Goal: Task Accomplishment & Management: Use online tool/utility

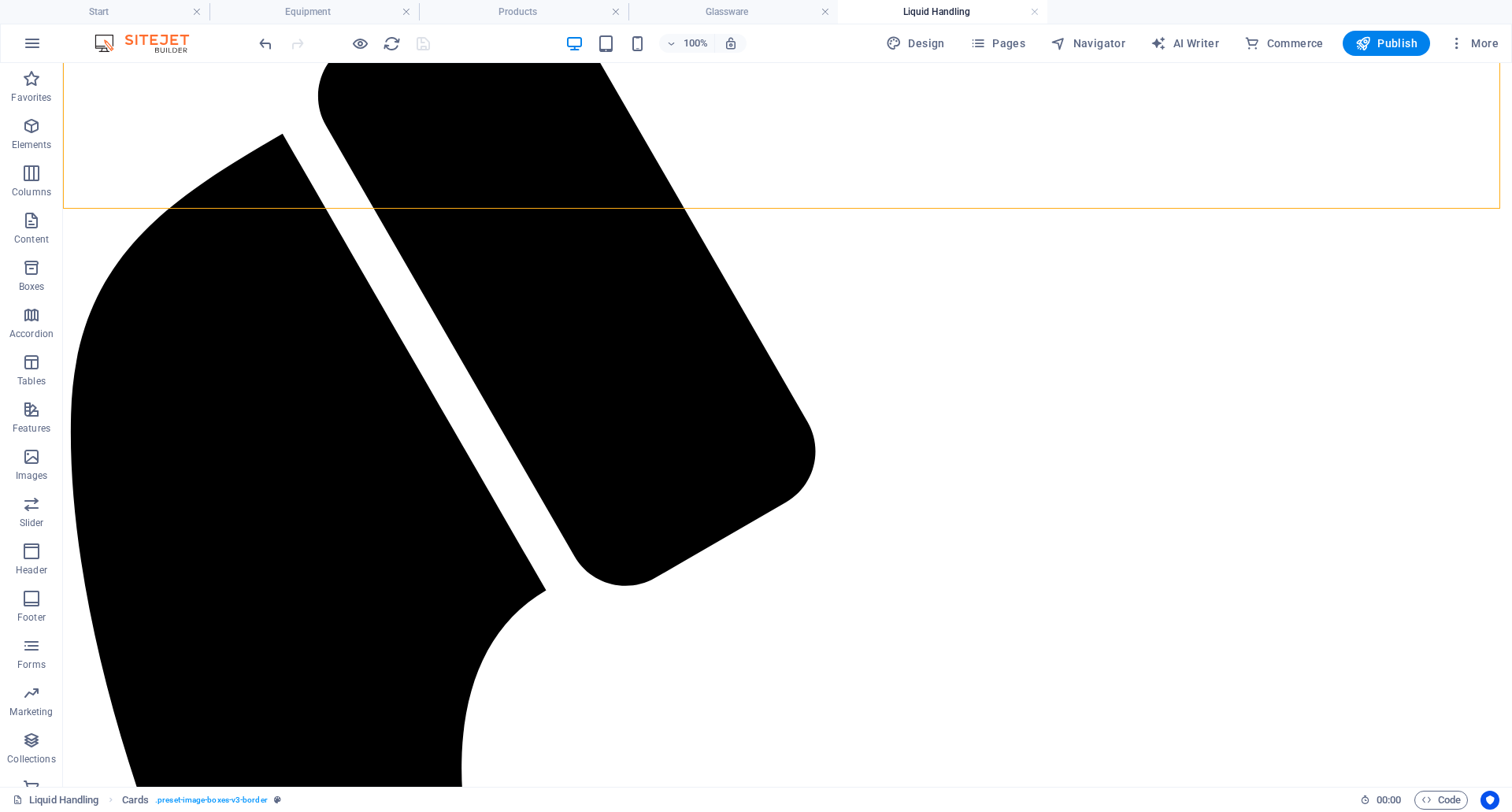
scroll to position [1103, 0]
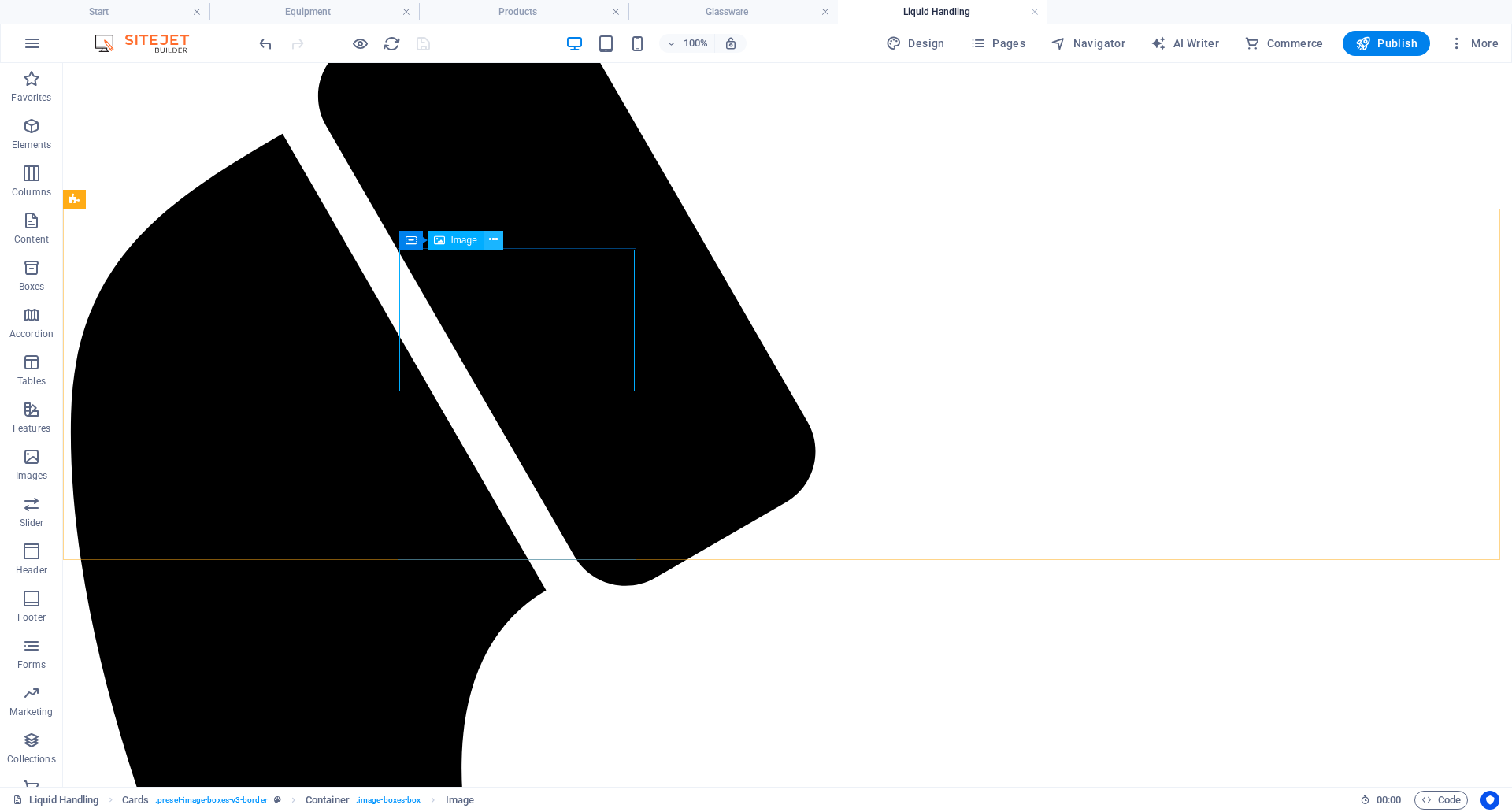
click at [489, 235] on icon at bounding box center [493, 239] width 9 height 16
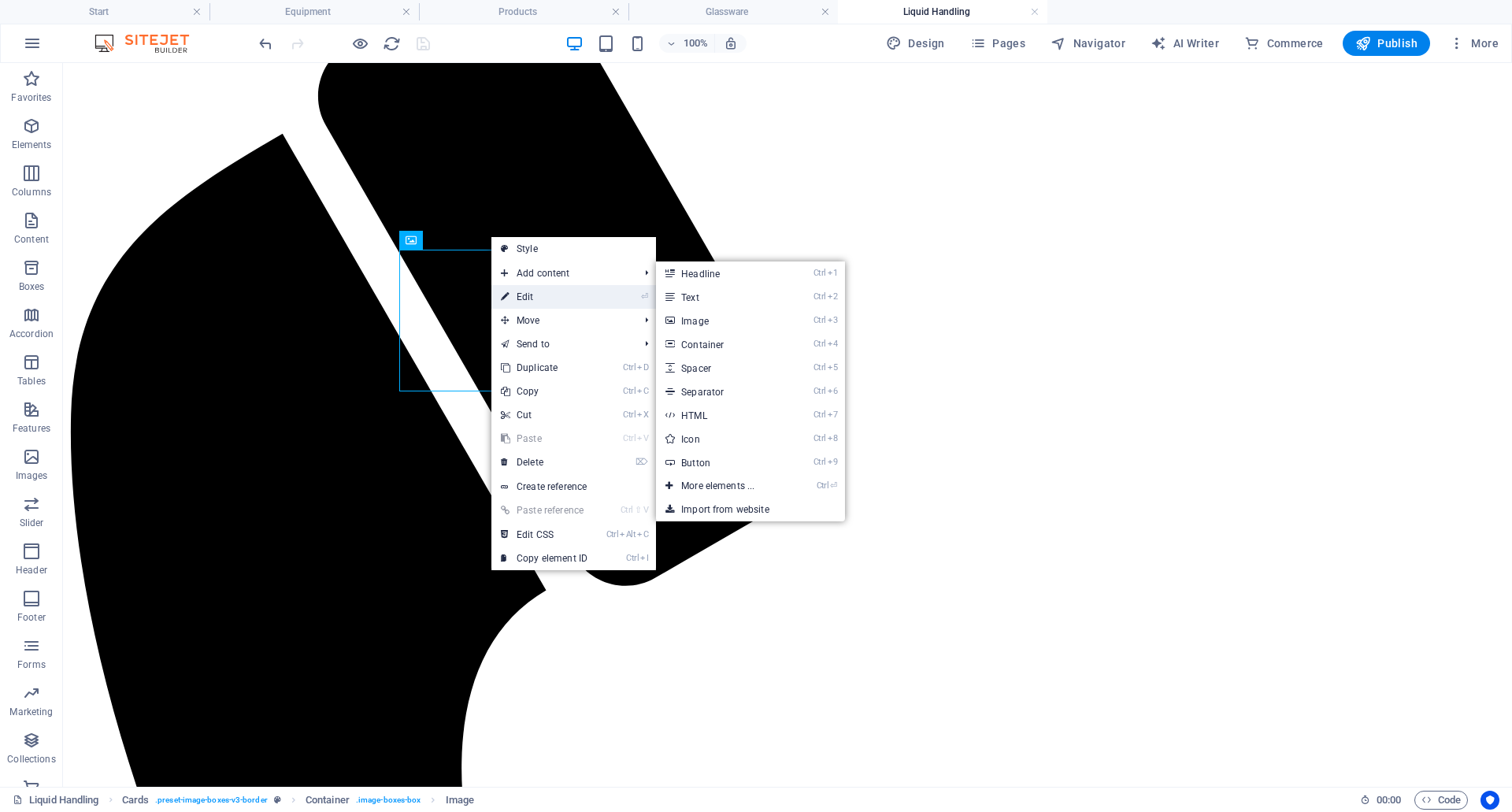
drag, startPoint x: 550, startPoint y: 298, endPoint x: 216, endPoint y: 334, distance: 335.9
click at [550, 298] on link "⏎ Edit" at bounding box center [544, 297] width 105 height 23
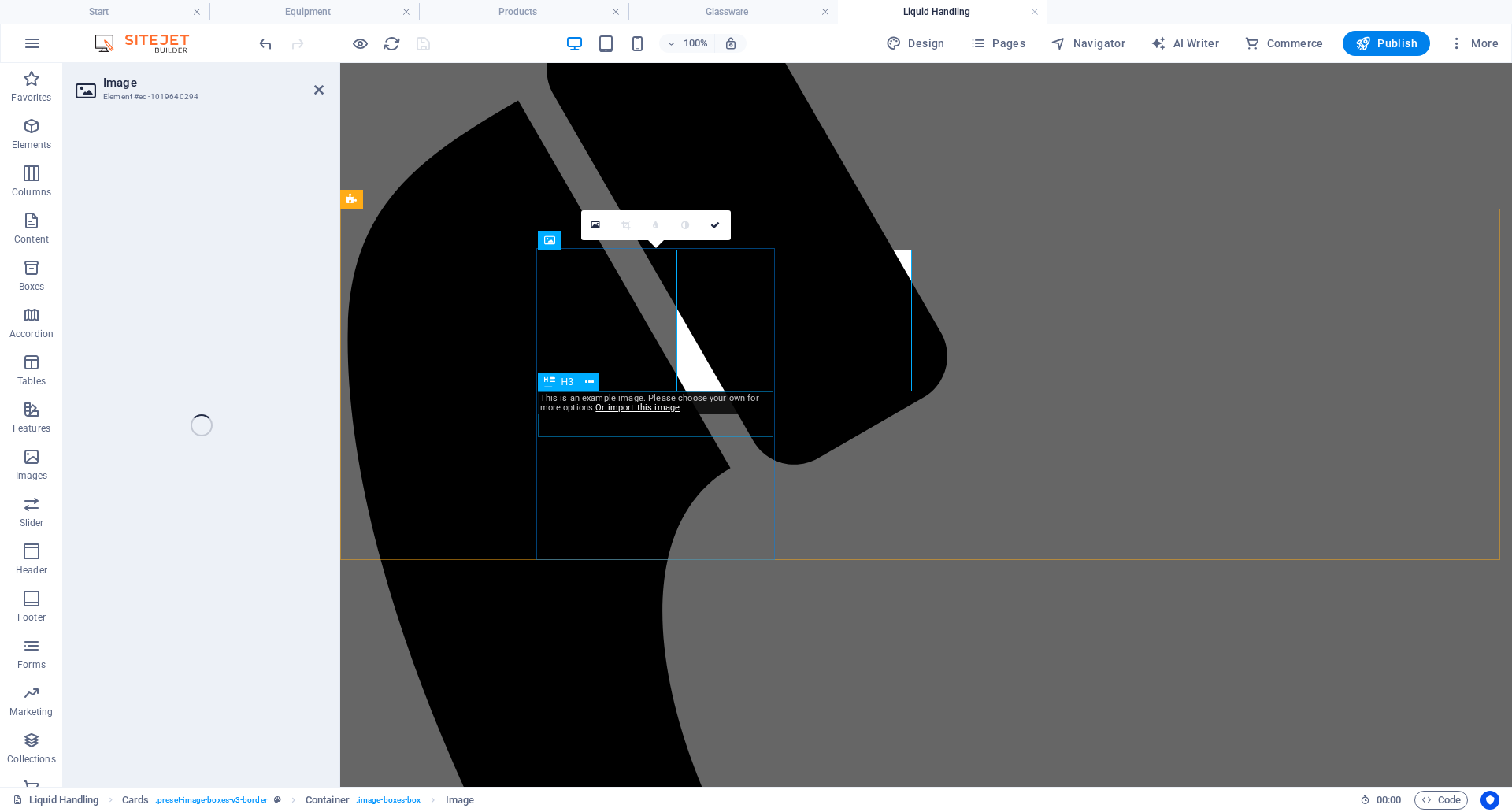
select select "%"
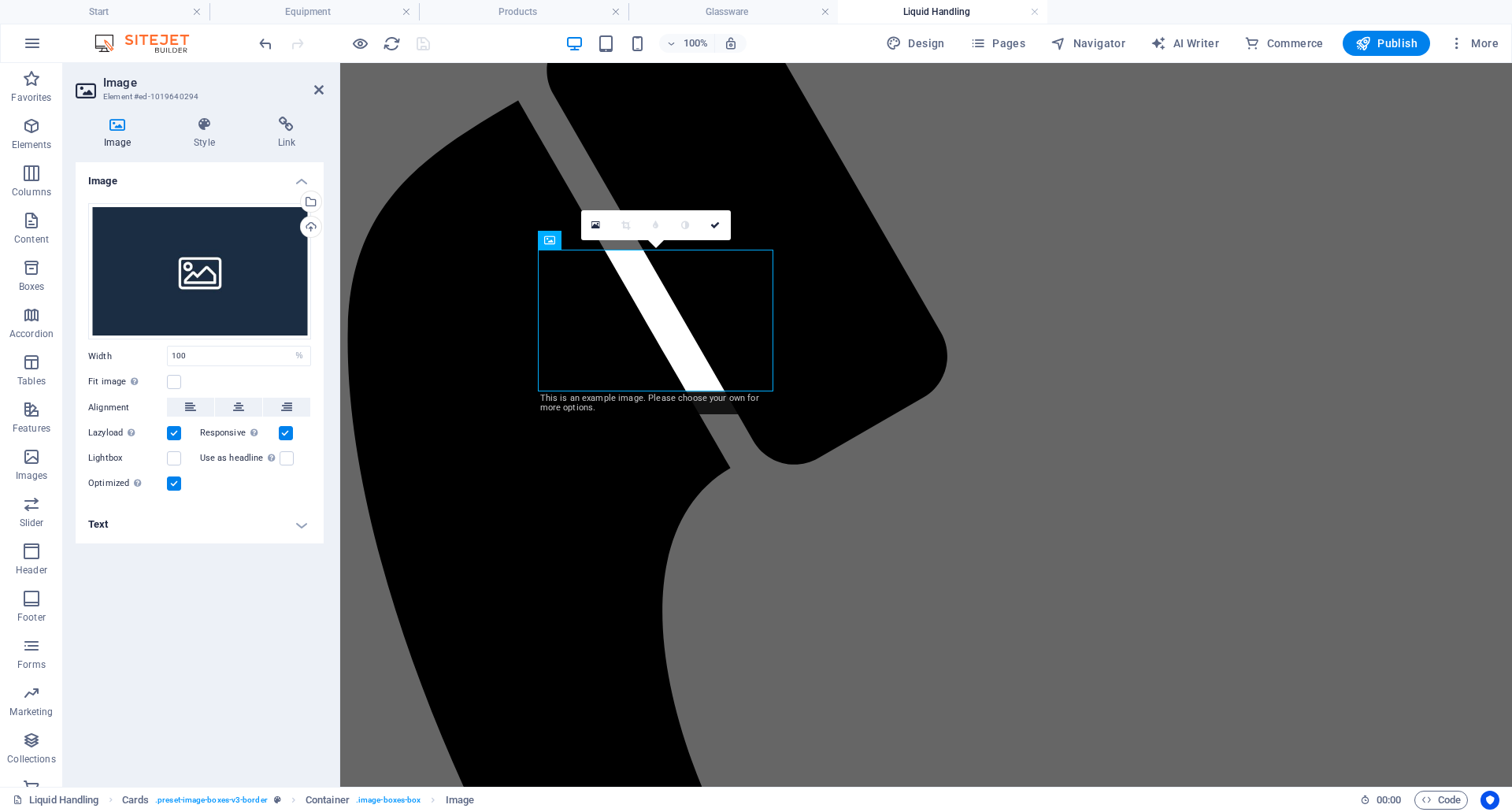
click at [310, 223] on div "Upload" at bounding box center [310, 228] width 23 height 23
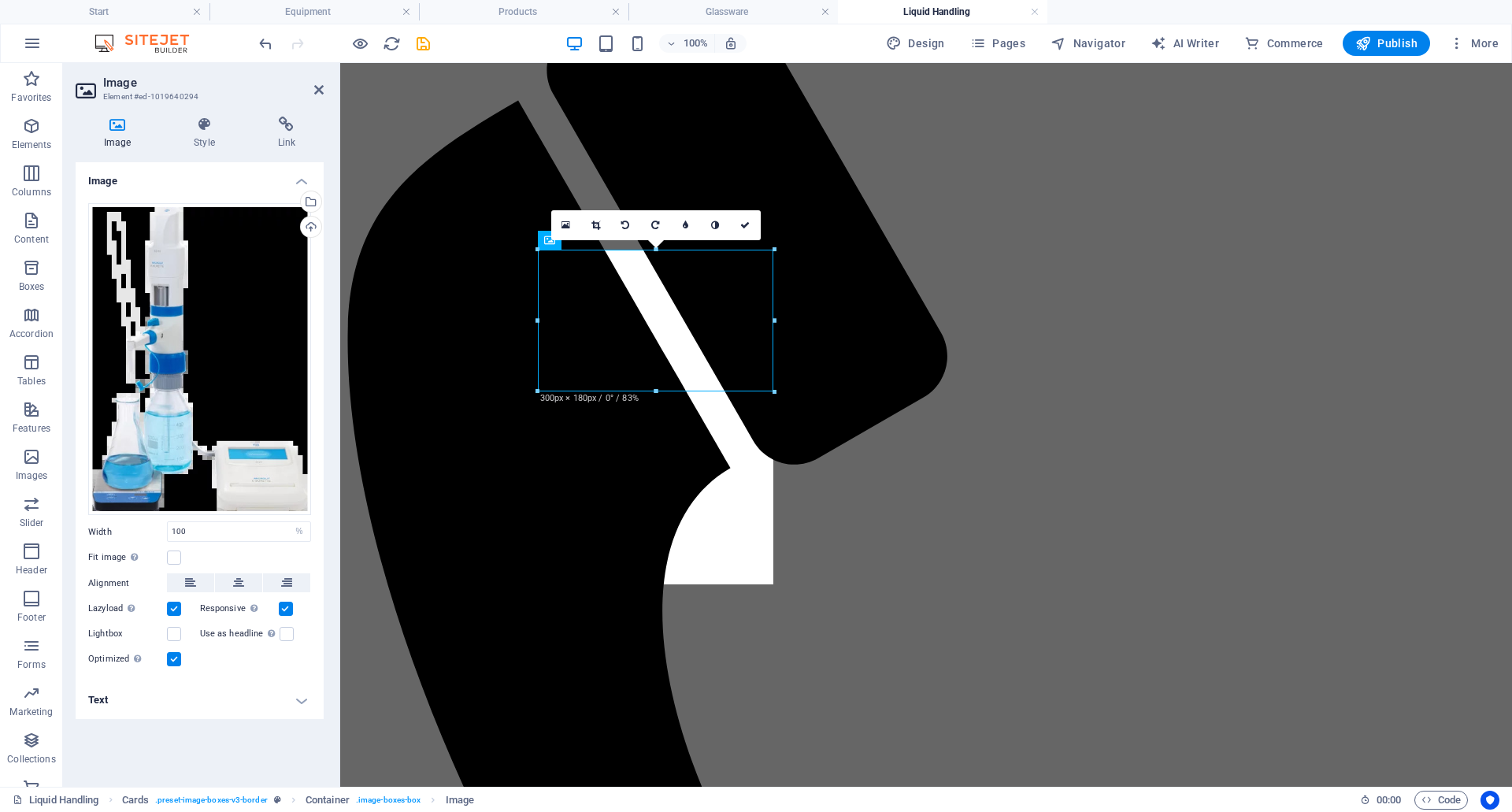
click at [171, 660] on label at bounding box center [174, 659] width 15 height 15
click at [0, 0] on input "Optimized Images are compressed to improve page speed." at bounding box center [0, 0] width 0 height 0
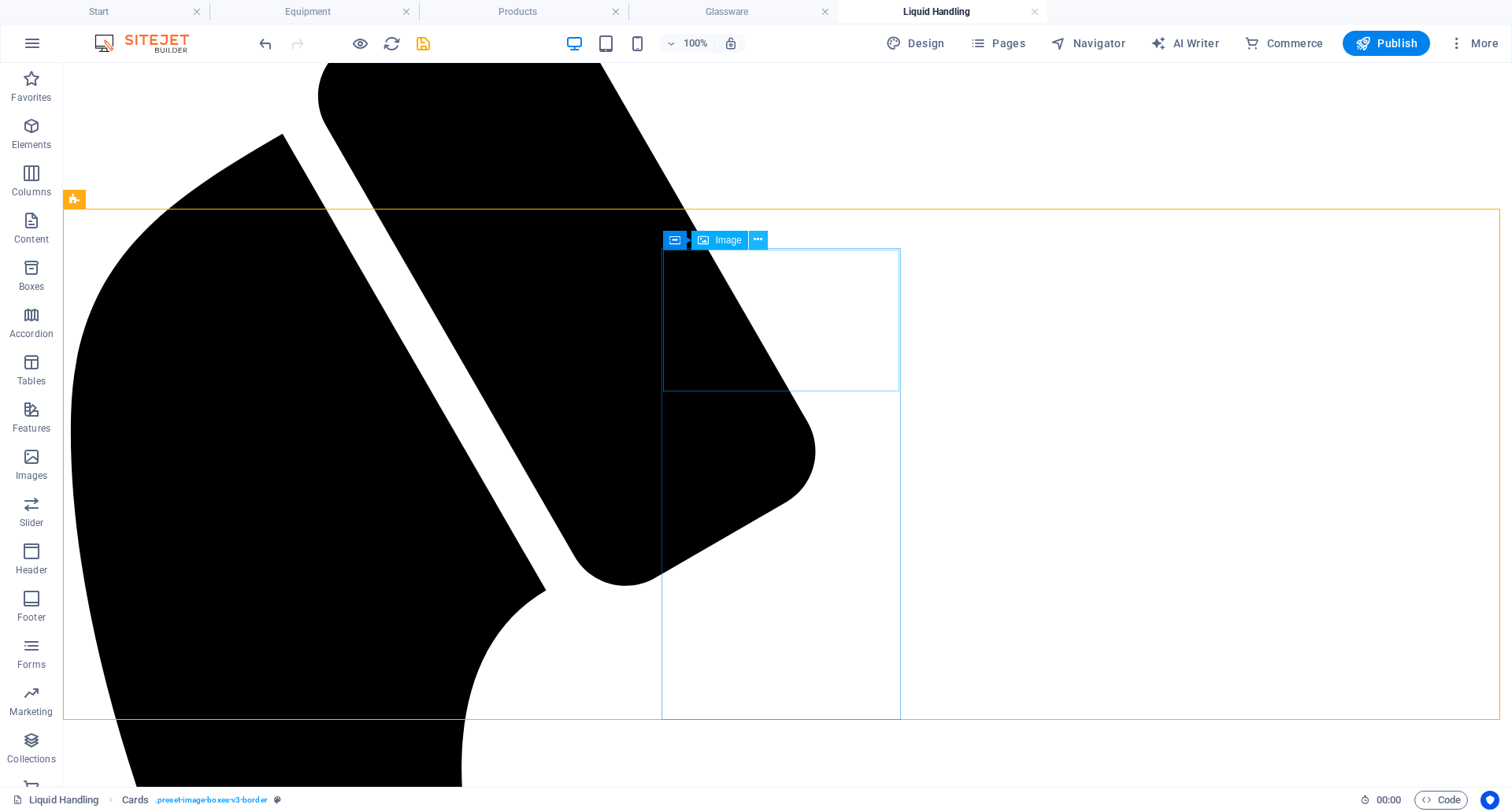
click at [761, 241] on icon at bounding box center [757, 239] width 9 height 16
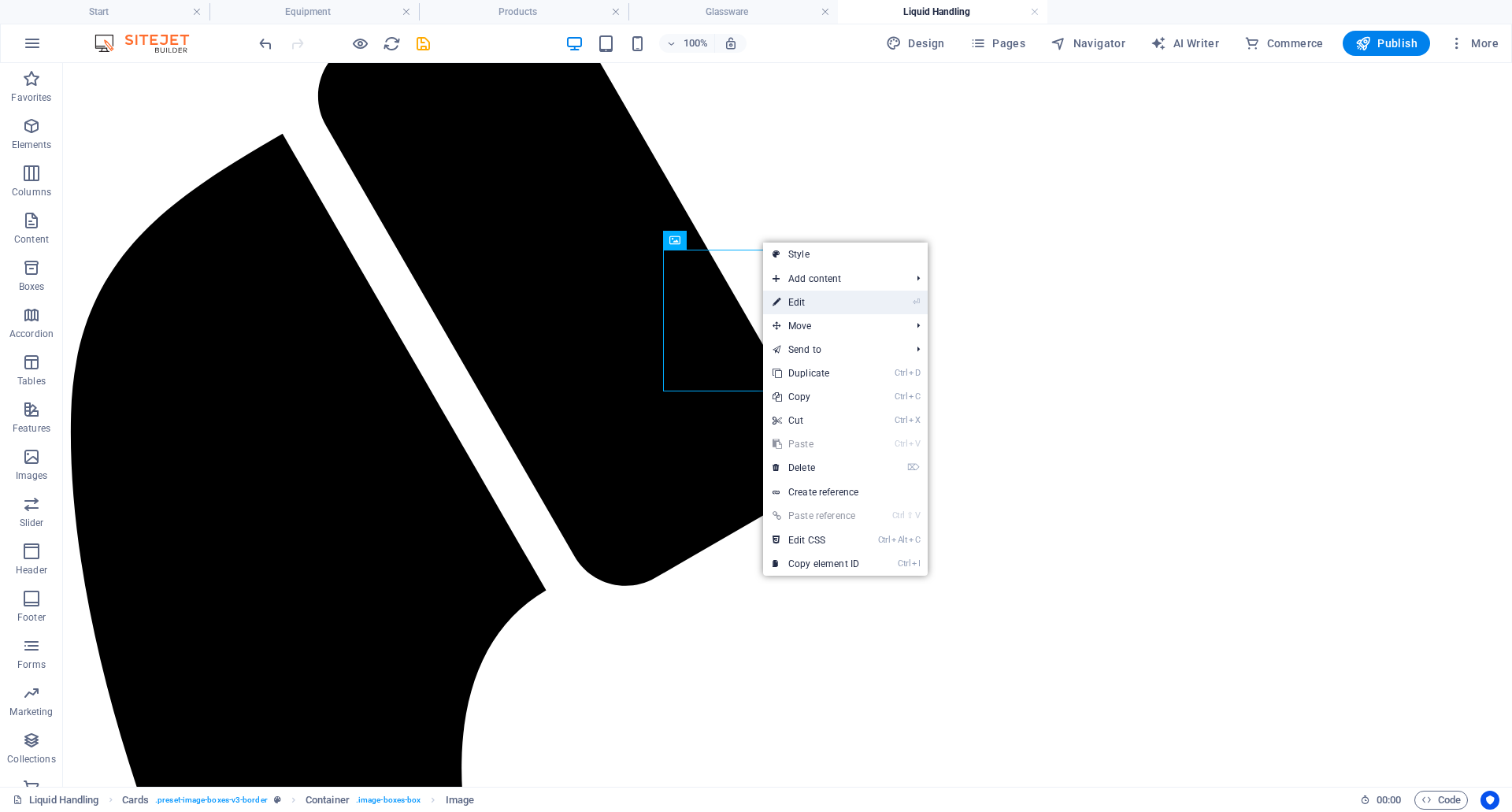
click at [807, 306] on link "⏎ Edit" at bounding box center [815, 302] width 105 height 23
select select "%"
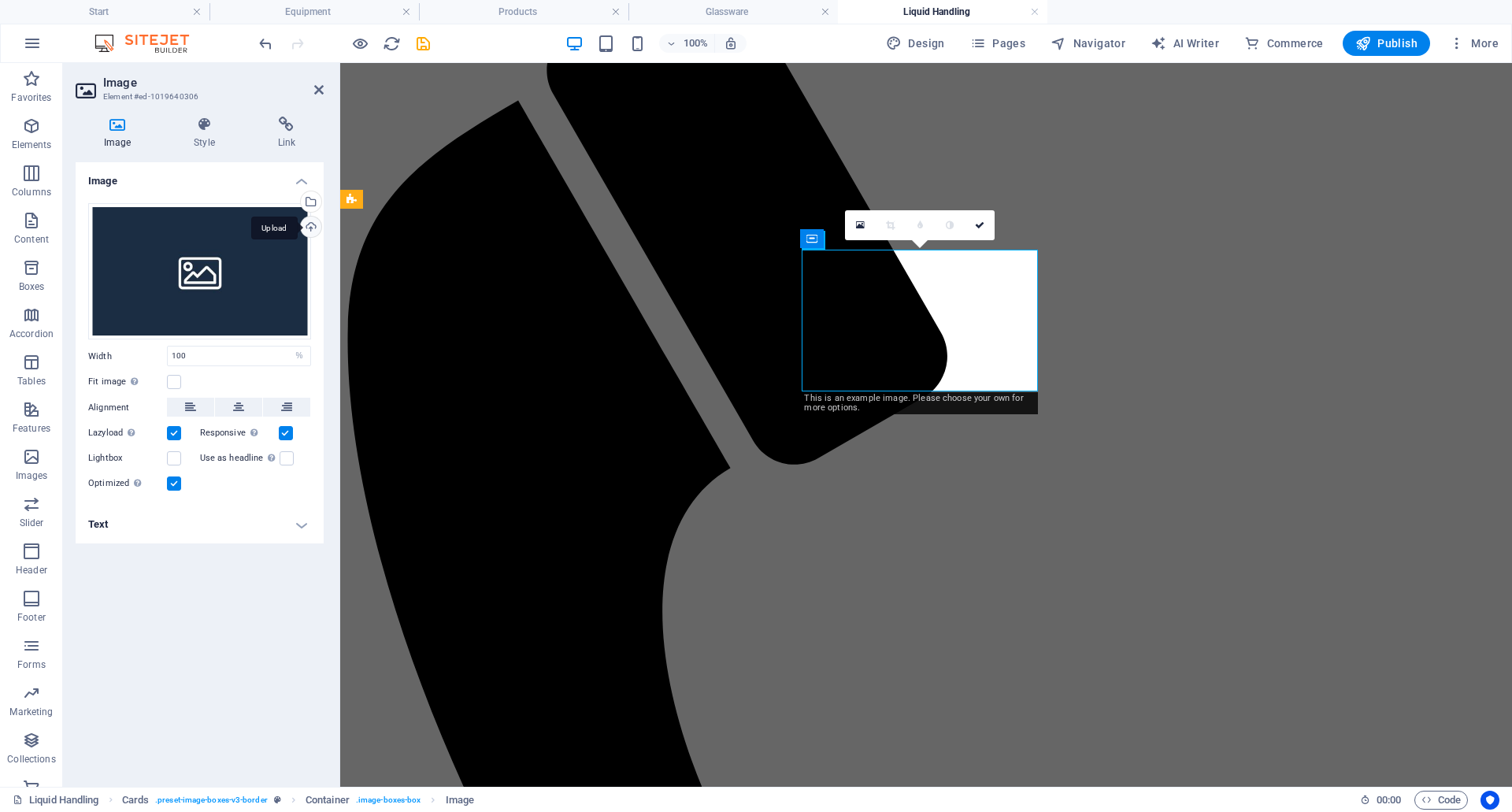
click at [310, 226] on div "Upload" at bounding box center [310, 228] width 23 height 23
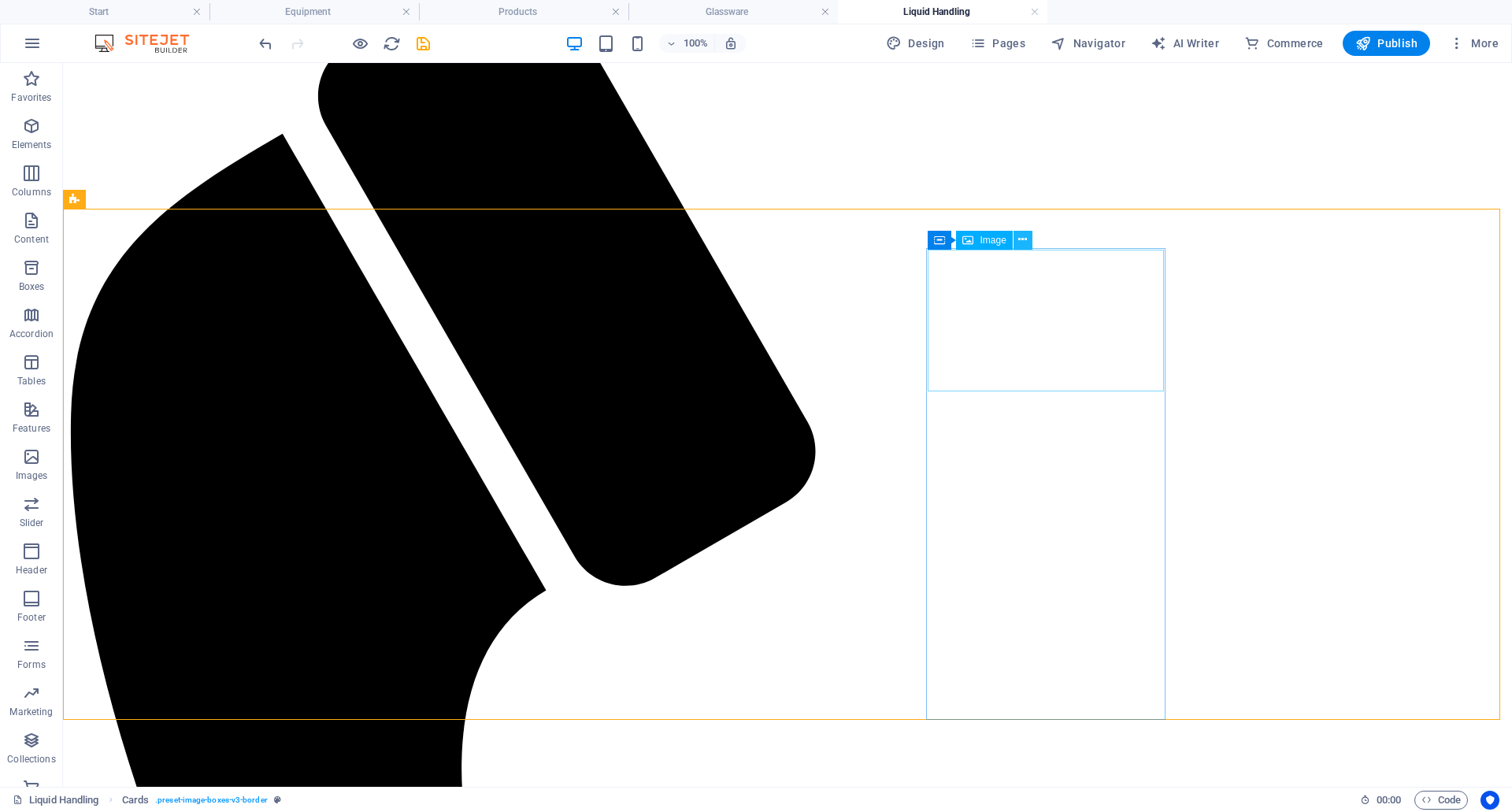
click at [1020, 235] on icon at bounding box center [1023, 239] width 9 height 16
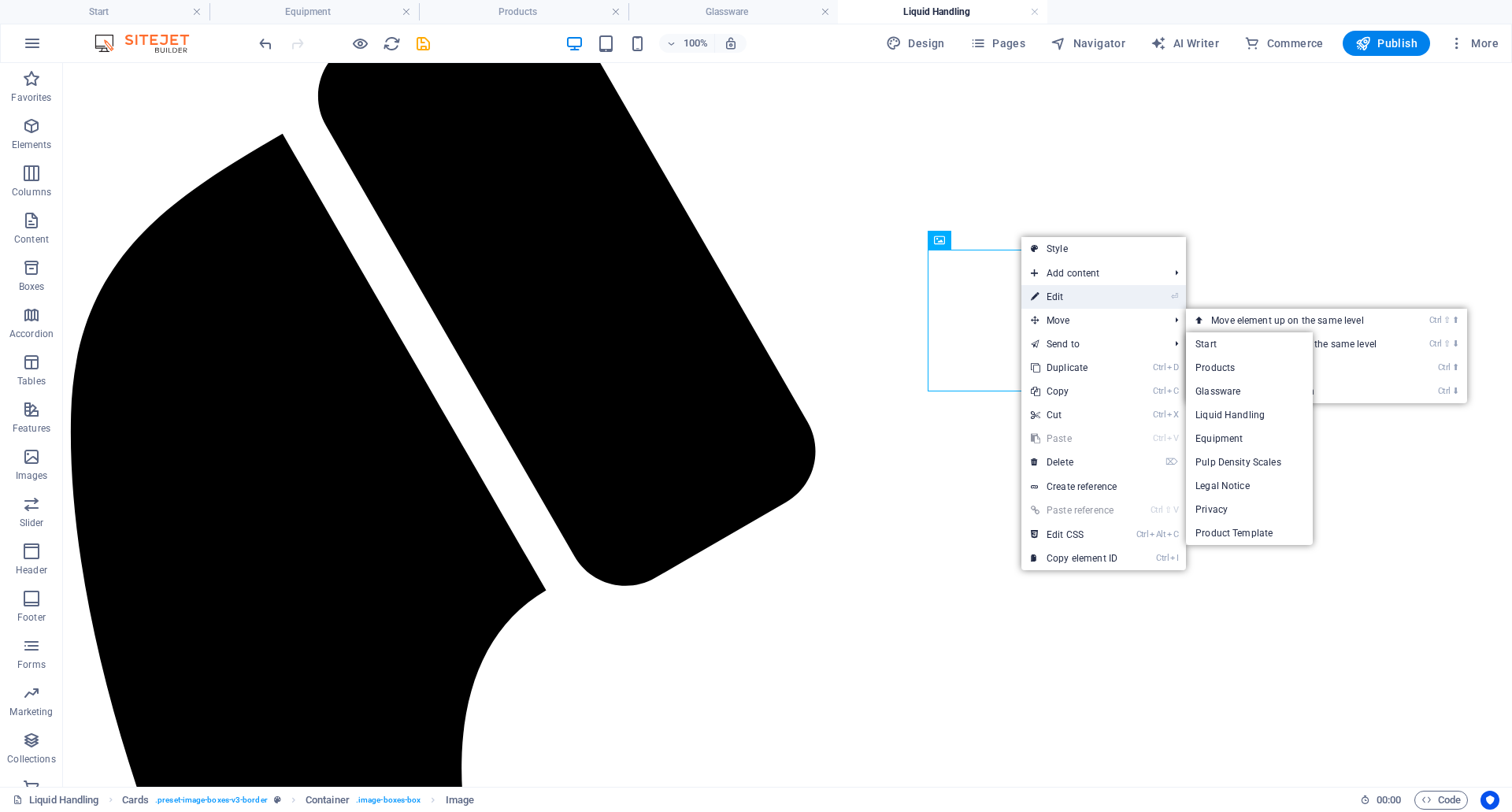
click at [1082, 293] on link "⏎ Edit" at bounding box center [1074, 297] width 105 height 23
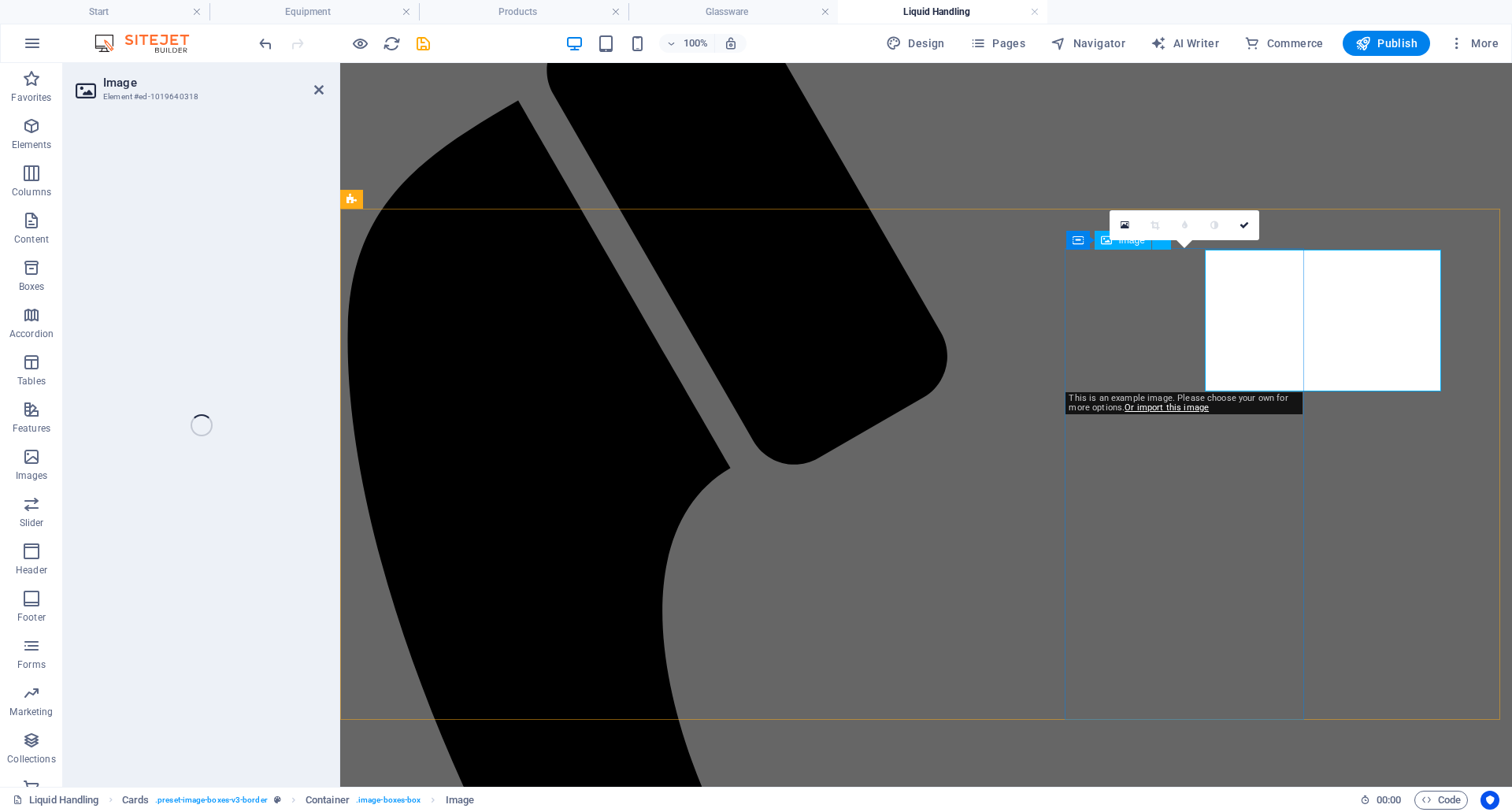
select select "%"
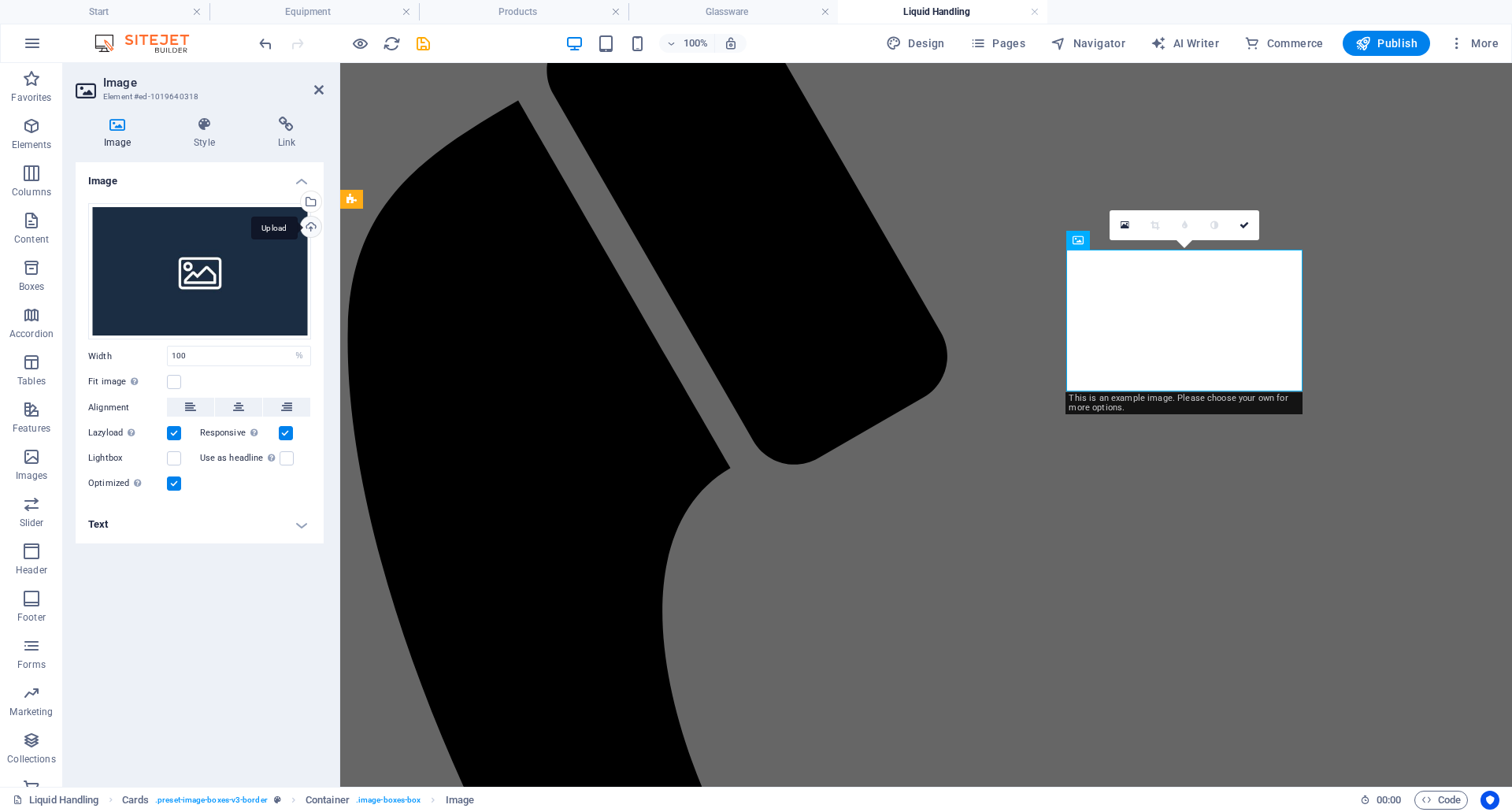
click at [177, 489] on label at bounding box center [174, 484] width 15 height 15
click at [0, 0] on input "Optimized Images are compressed to improve page speed." at bounding box center [0, 0] width 0 height 0
click at [311, 228] on div "Upload" at bounding box center [310, 228] width 23 height 23
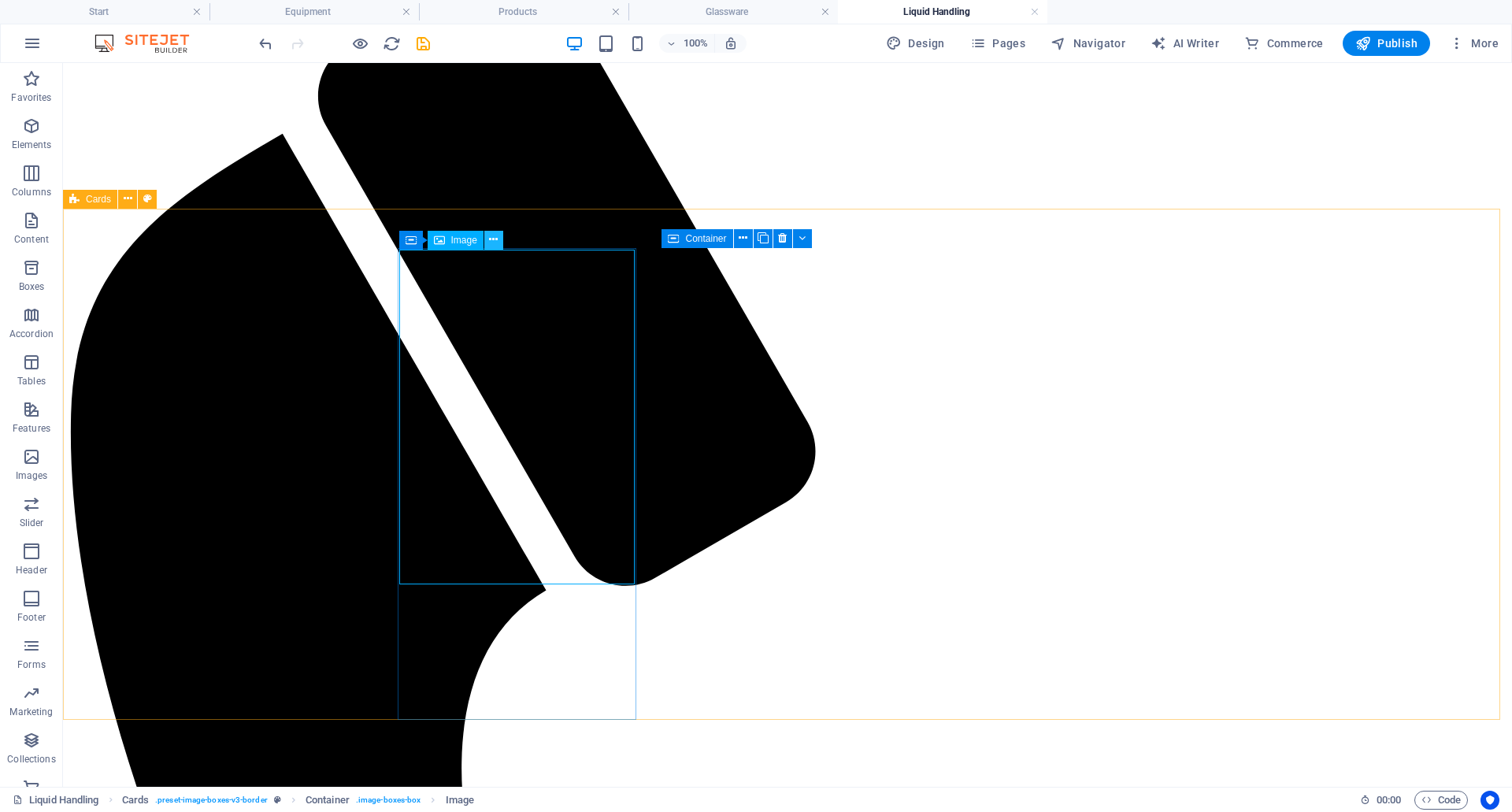
click at [489, 242] on icon at bounding box center [493, 239] width 9 height 16
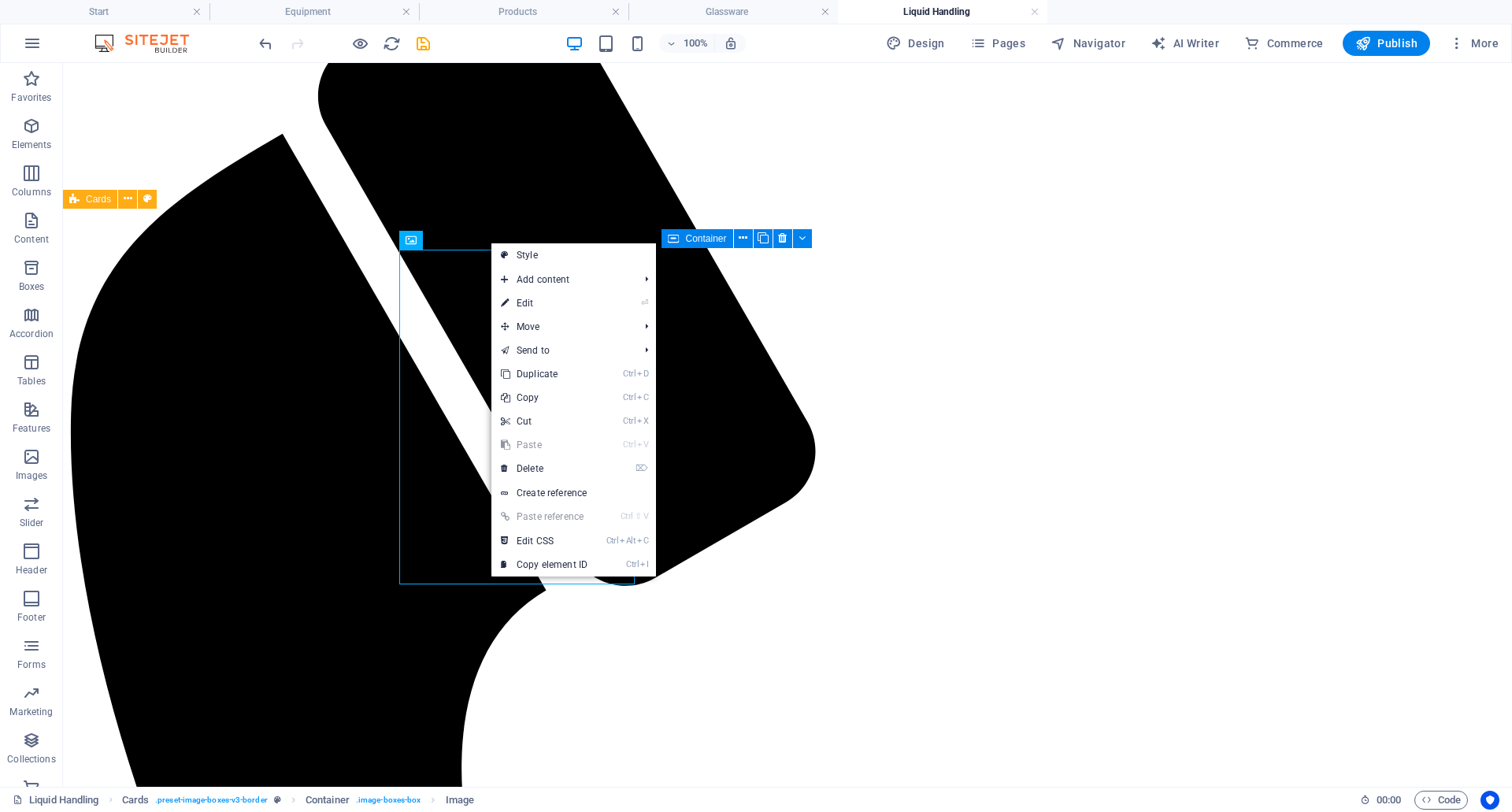
drag, startPoint x: 545, startPoint y: 300, endPoint x: 1383, endPoint y: 2, distance: 889.4
click at [545, 300] on link "⏎ Edit" at bounding box center [544, 303] width 105 height 23
select select "%"
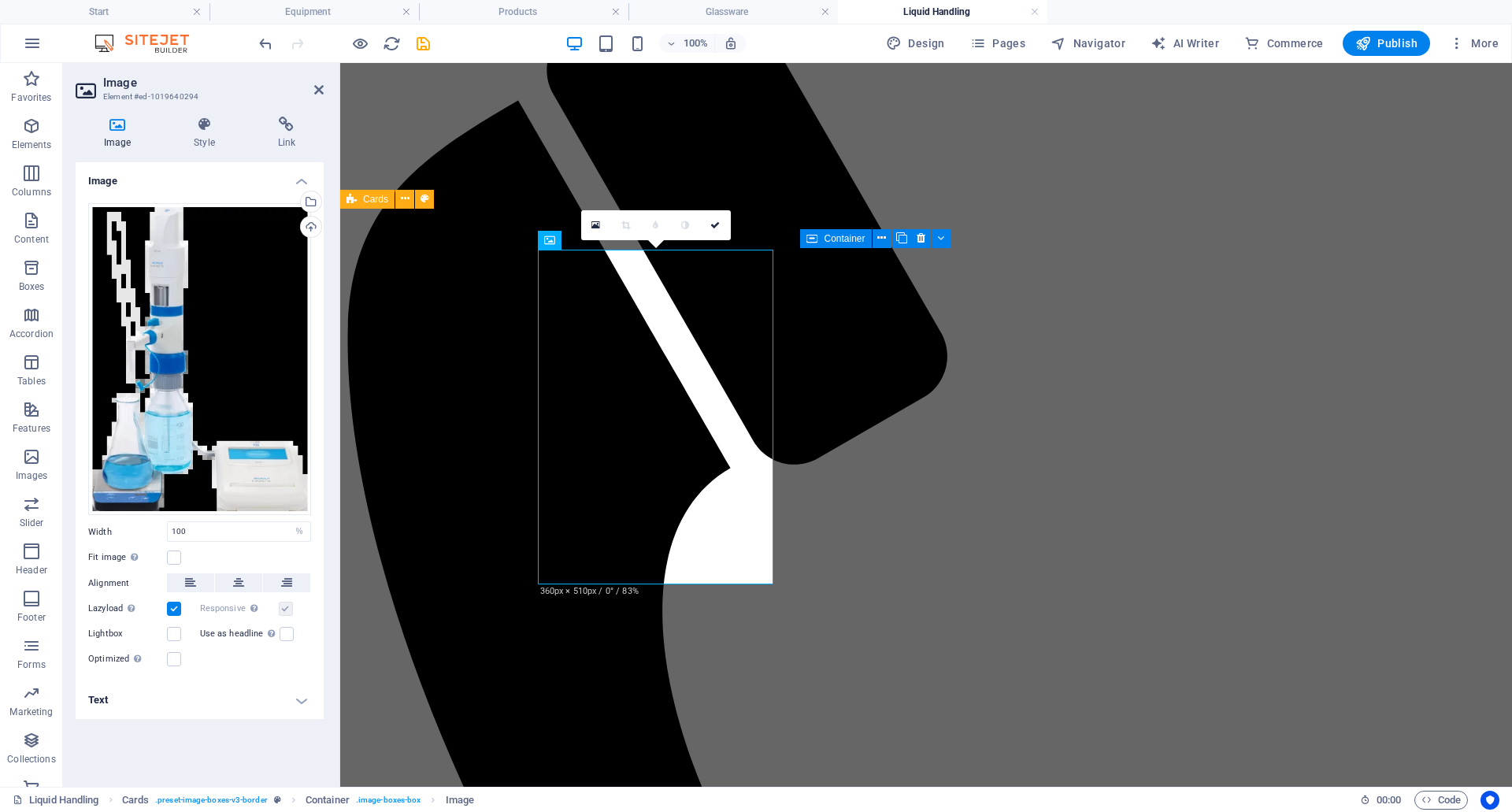
drag, startPoint x: 640, startPoint y: 606, endPoint x: 456, endPoint y: 624, distance: 184.9
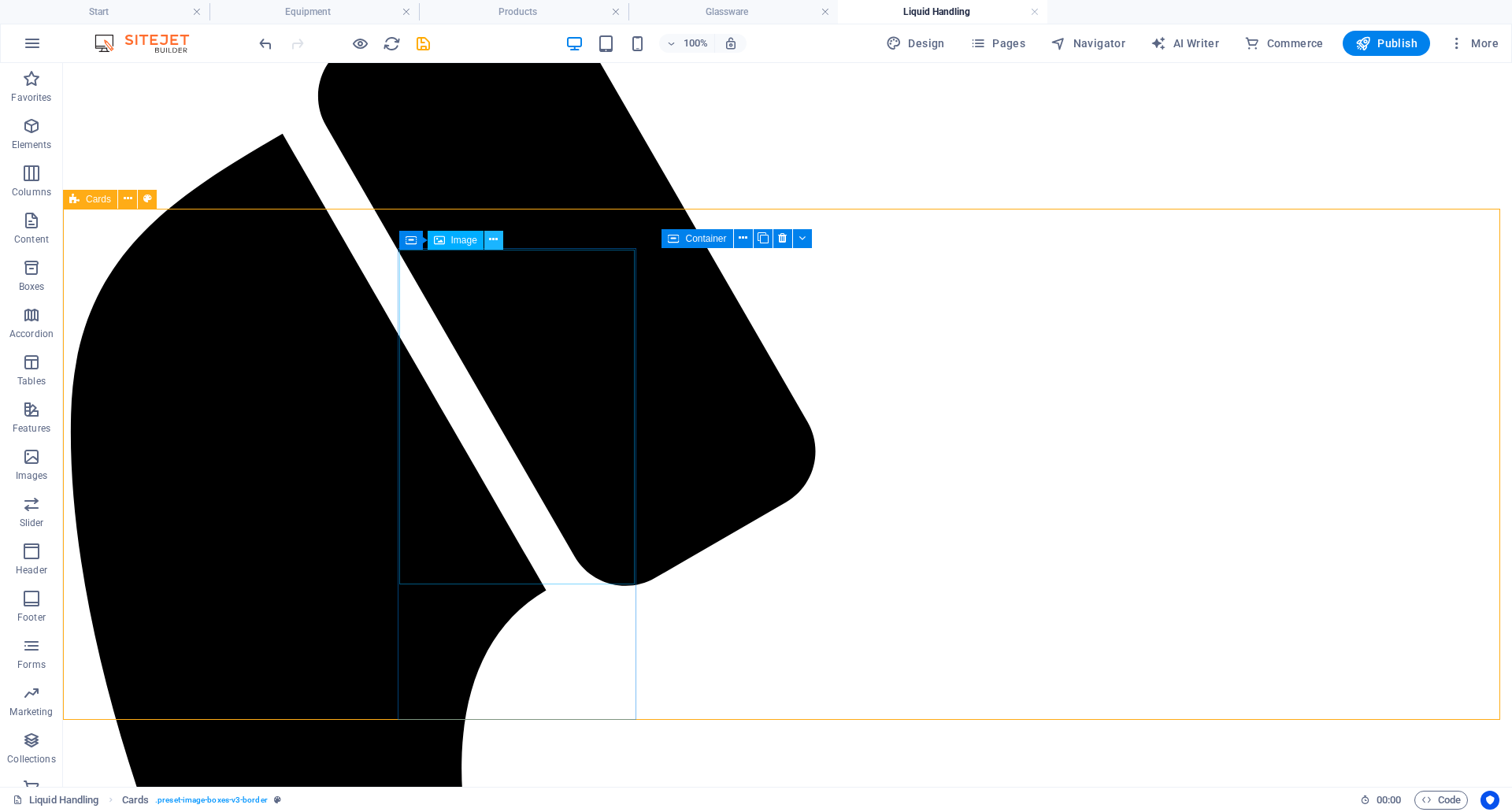
click at [499, 236] on button at bounding box center [494, 241] width 19 height 19
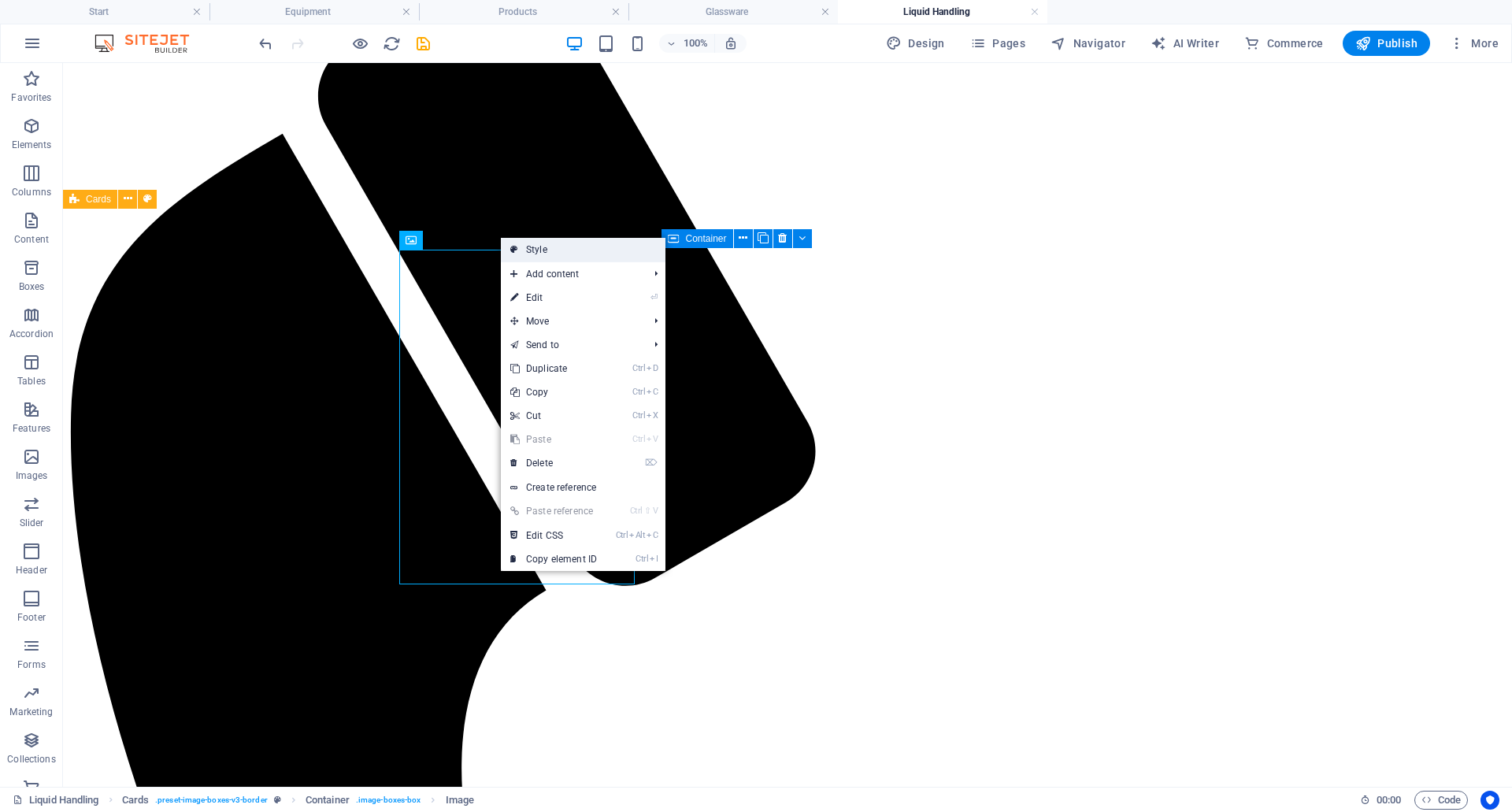
click at [540, 256] on link "Style" at bounding box center [583, 250] width 164 height 23
select select "rem"
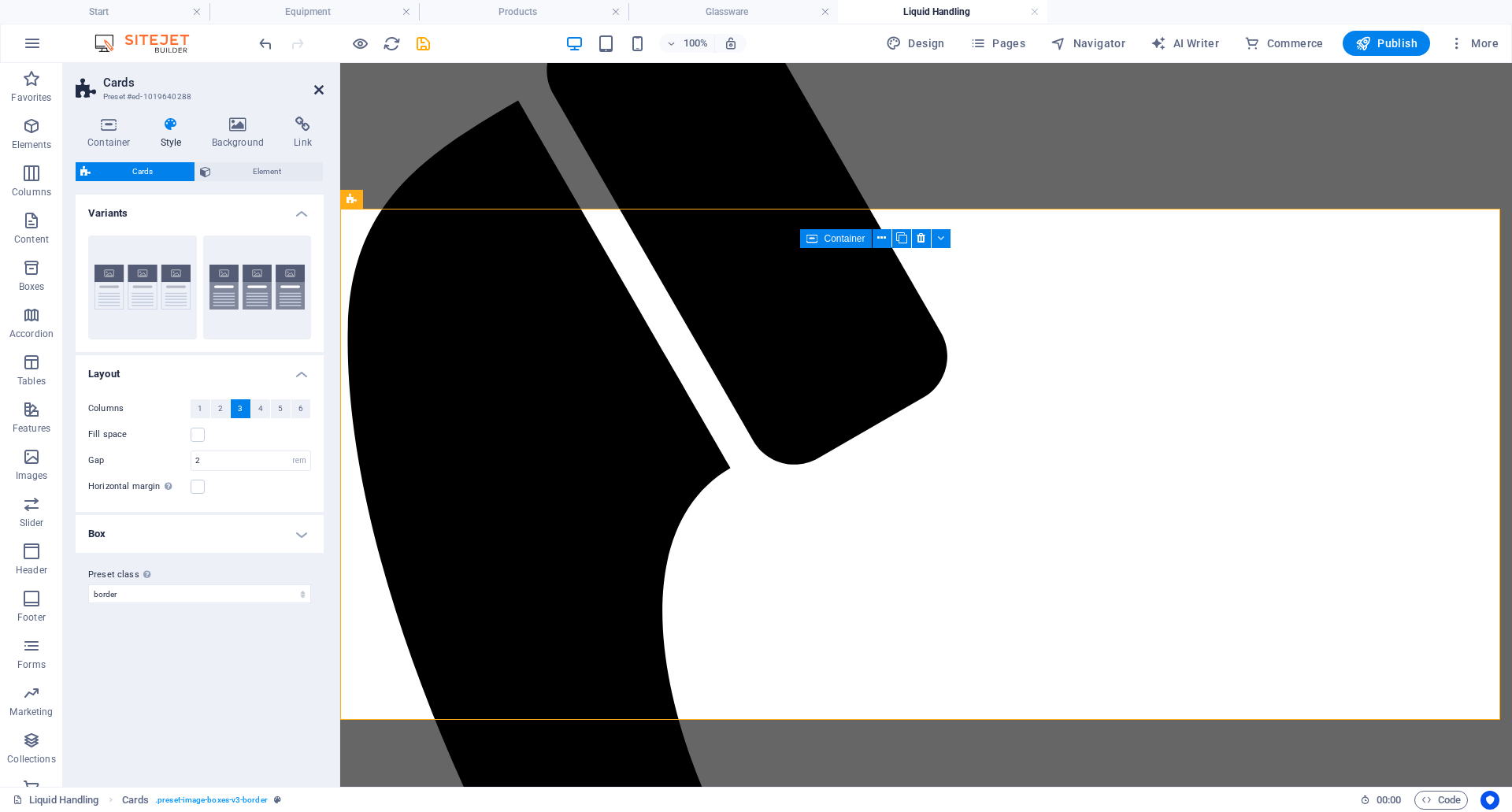
click at [315, 90] on icon at bounding box center [319, 89] width 10 height 13
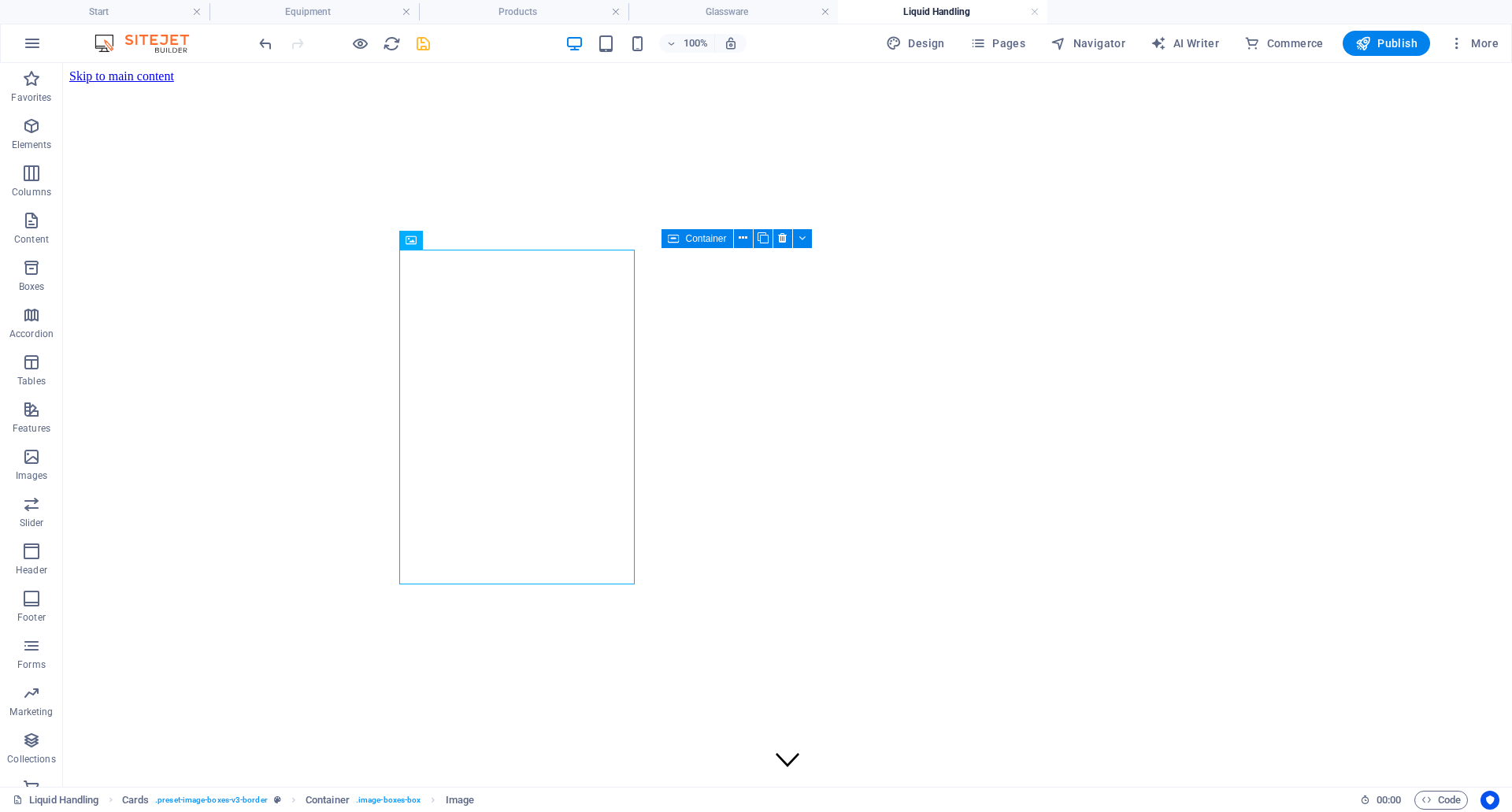
click at [418, 45] on icon "save" at bounding box center [423, 44] width 18 height 18
